Goal: Information Seeking & Learning: Obtain resource

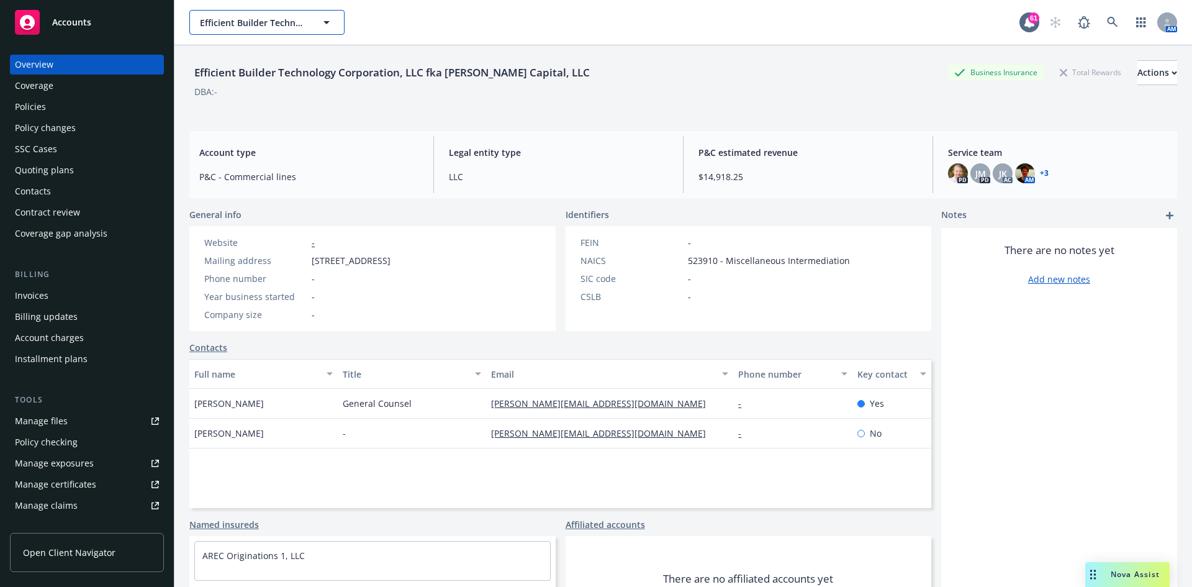
click at [266, 24] on span "Efficient Builder Technology Corporation, LLC fka Avila Capital, LLC" at bounding box center [253, 22] width 107 height 13
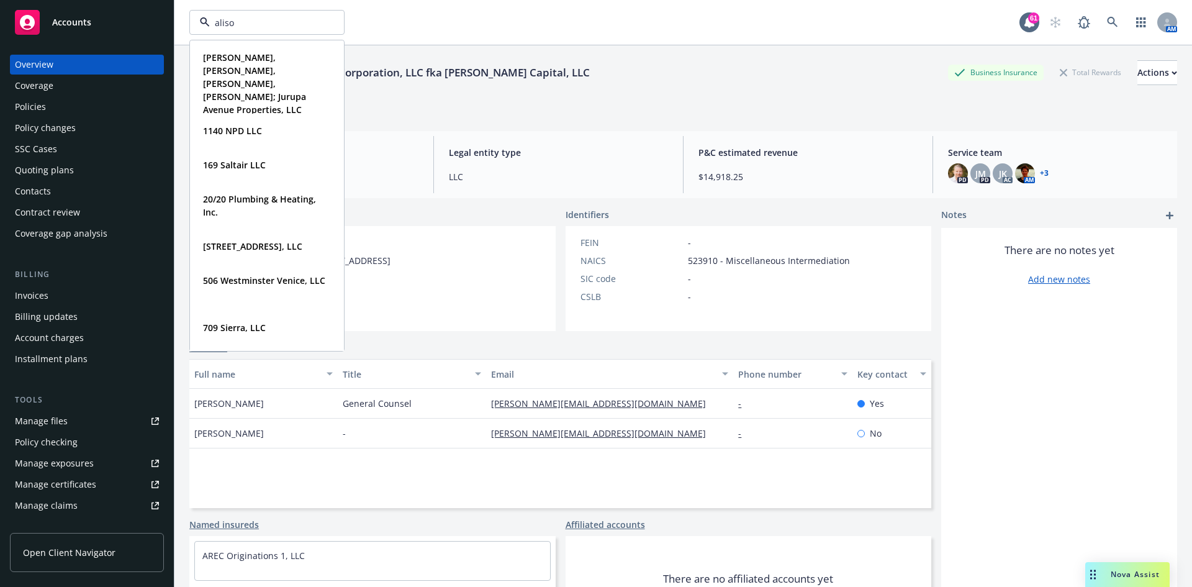
type input "aliso"
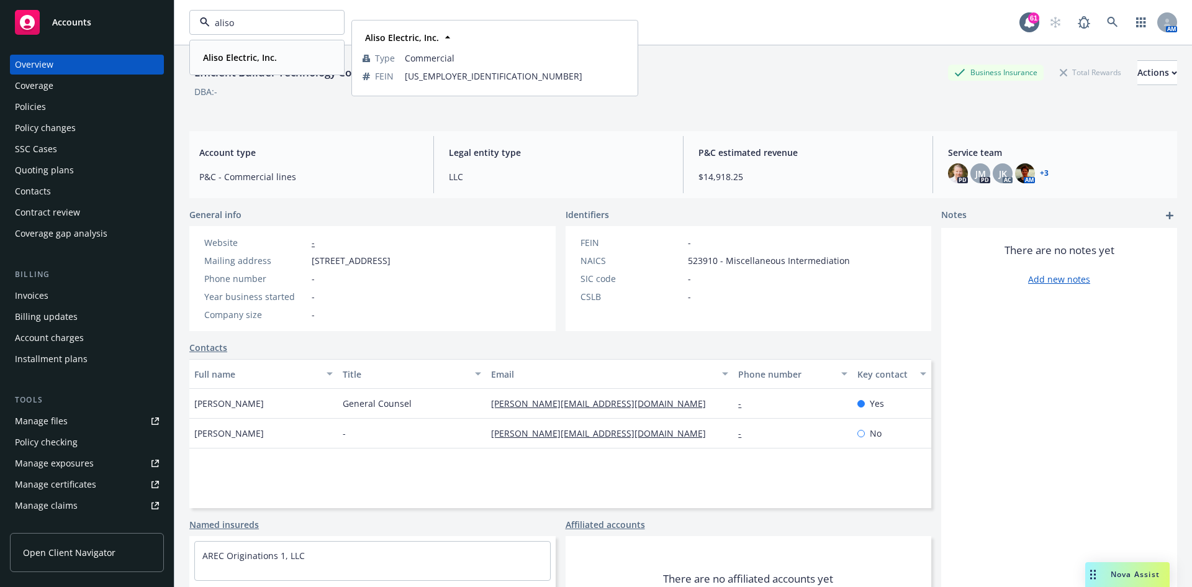
click at [263, 63] on strong "Aliso Electric, Inc." at bounding box center [240, 58] width 74 height 12
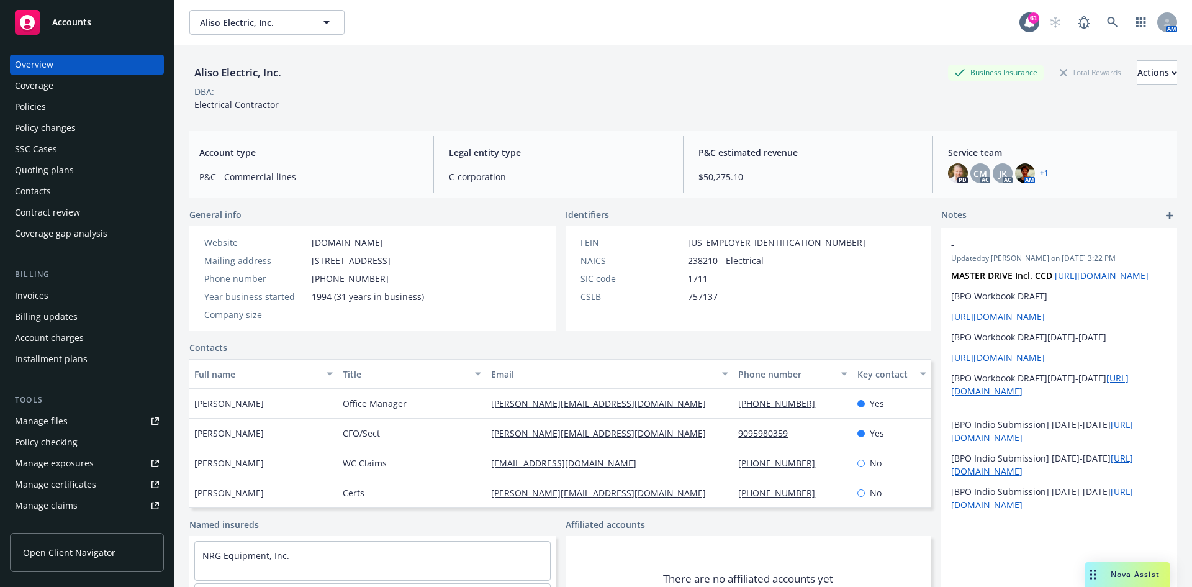
click at [53, 110] on div "Policies" at bounding box center [87, 107] width 144 height 20
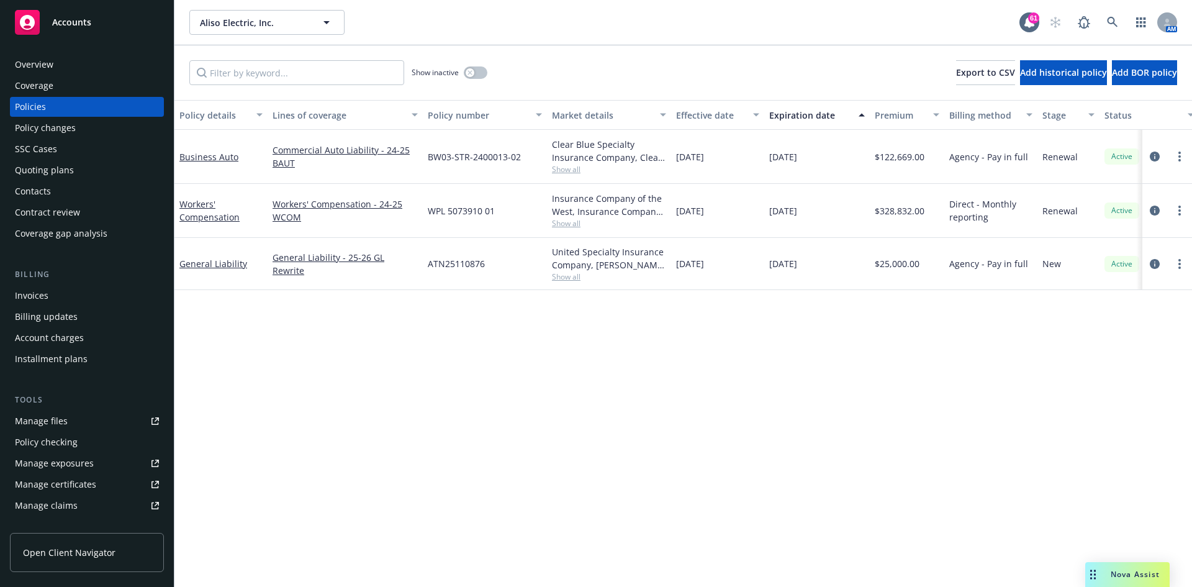
click at [78, 421] on link "Manage files" at bounding box center [87, 421] width 154 height 20
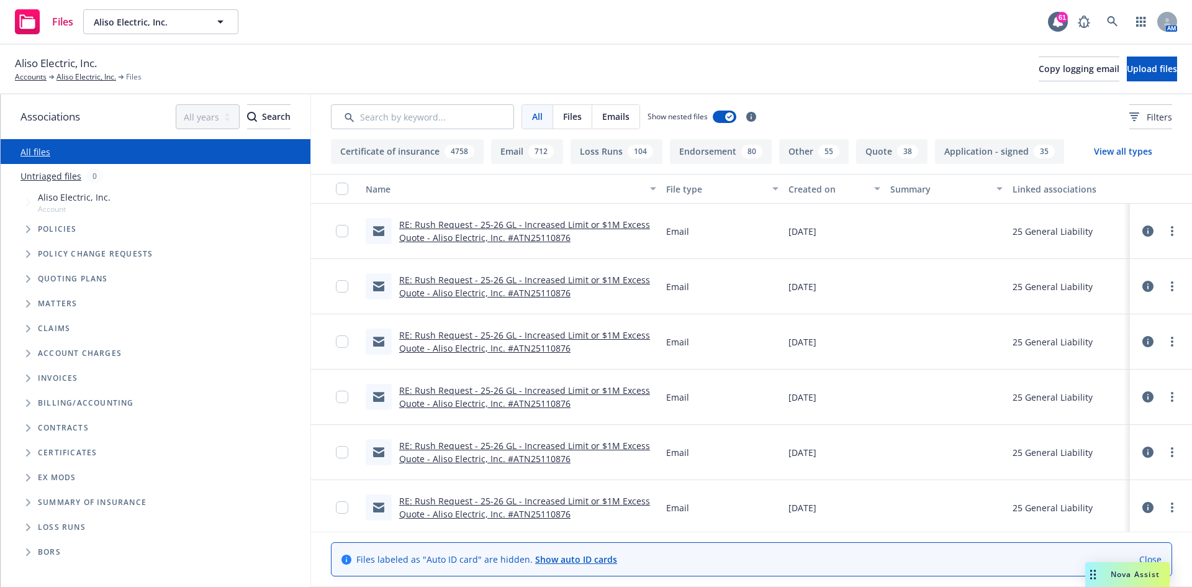
click at [550, 232] on link "RE: Rush Request - 25-26 GL - Increased Limit or $1M Excess Quote - Aliso Elect…" at bounding box center [524, 231] width 251 height 25
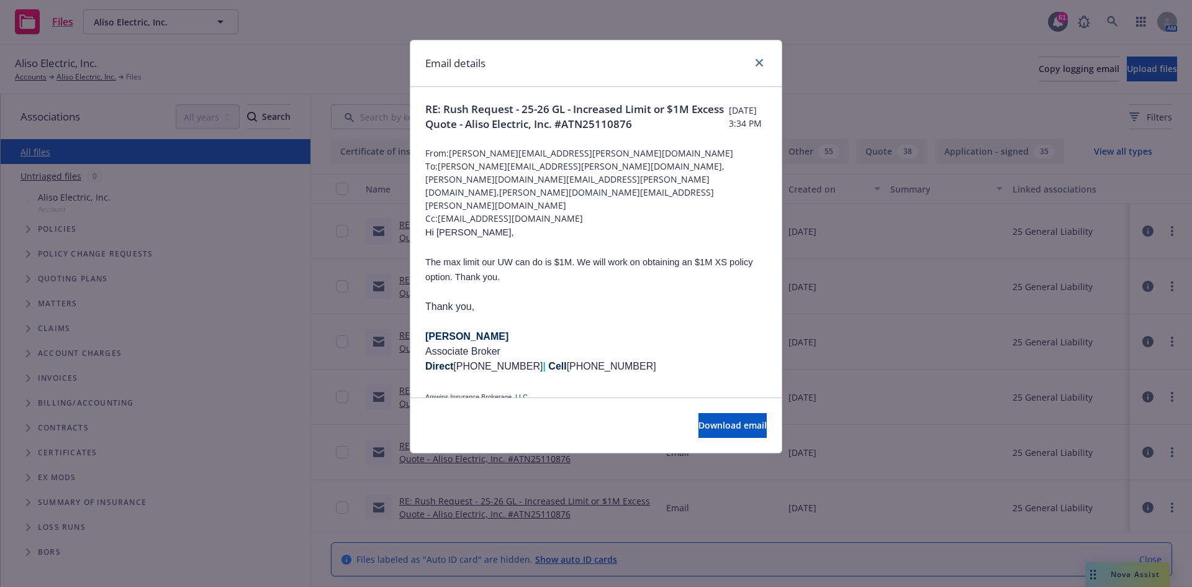
click at [570, 225] on p "Hi Veronica," at bounding box center [596, 232] width 342 height 15
click at [571, 212] on span "Cc: support+b2d85cc1-7b67-4ef3-bc64-4c5061c5c4e2@newfront.com" at bounding box center [596, 218] width 342 height 13
drag, startPoint x: 704, startPoint y: 209, endPoint x: 438, endPoint y: 211, distance: 265.8
click at [438, 212] on span "Cc: support+b2d85cc1-7b67-4ef3-bc64-4c5061c5c4e2@newfront.com" at bounding box center [596, 218] width 342 height 13
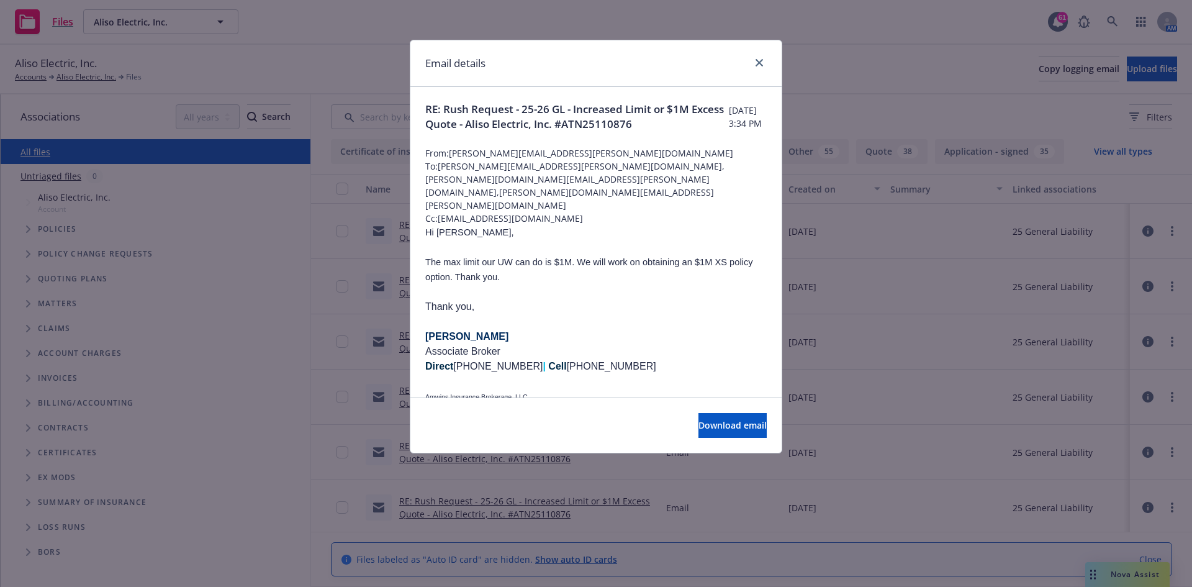
copy span "support+b2d85cc1-7b67-4ef3-bc64-4c5061c5c4e2@newfront.com"
click at [763, 58] on link "close" at bounding box center [759, 62] width 15 height 15
